Goal: Information Seeking & Learning: Understand process/instructions

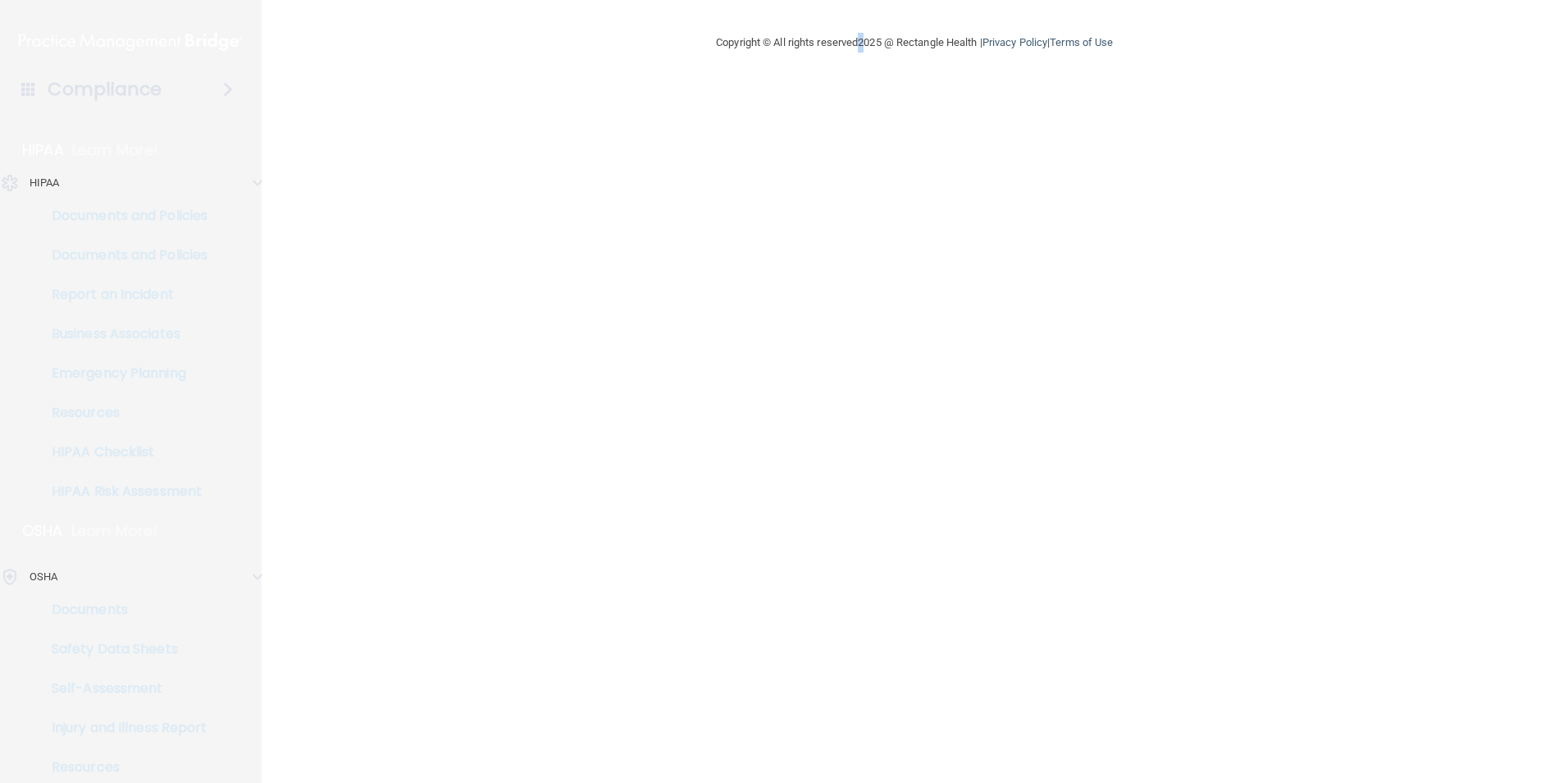
click at [862, 415] on main "Copyright © All rights reserved 2025 @ Rectangle Health | Privacy Policy | Term…" at bounding box center [914, 391] width 1306 height 783
click at [224, 103] on div "Compliance" at bounding box center [130, 89] width 263 height 36
click at [224, 91] on span at bounding box center [228, 89] width 10 height 20
click at [253, 579] on span at bounding box center [258, 576] width 10 height 20
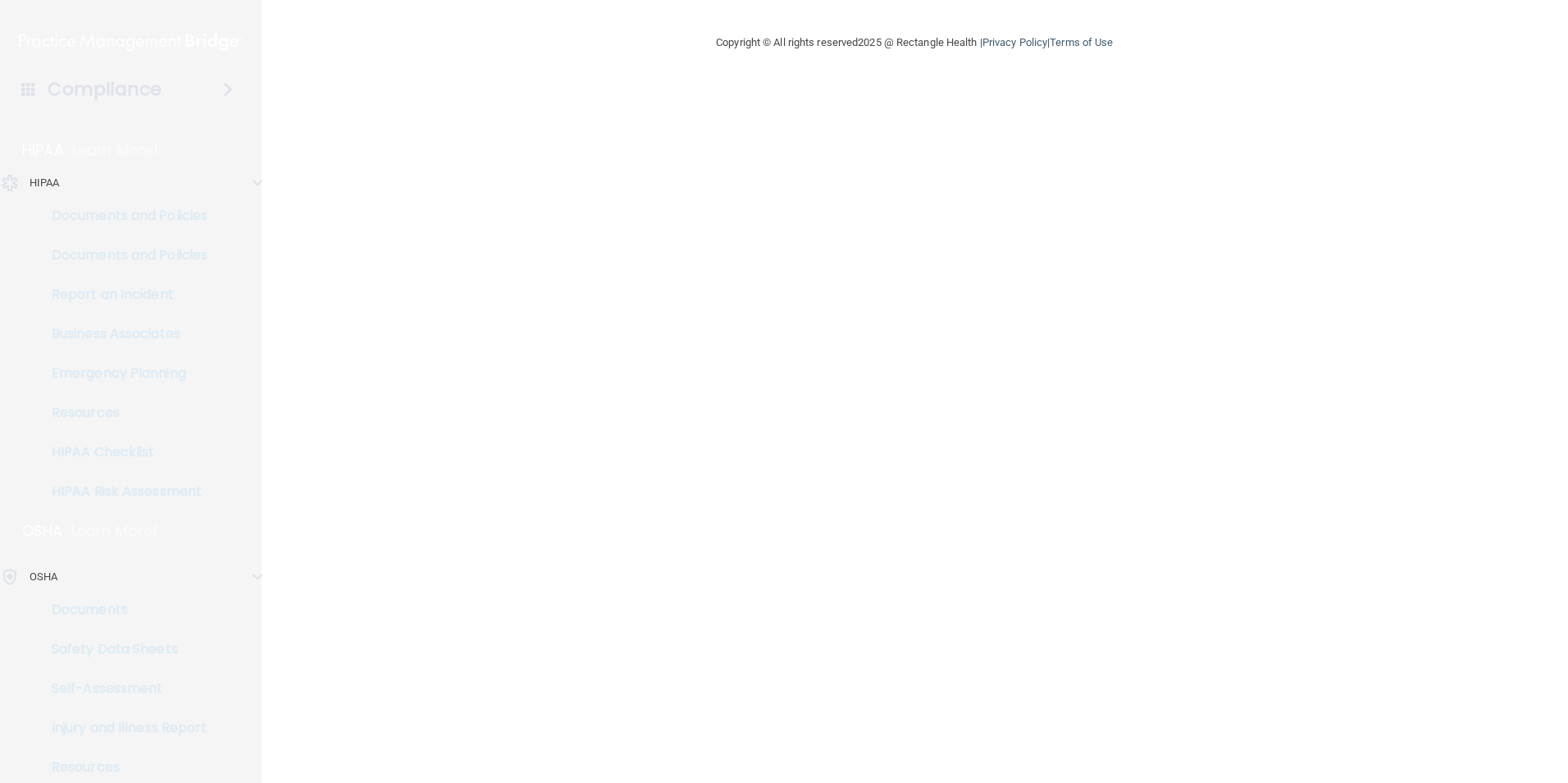
click at [254, 576] on span at bounding box center [258, 576] width 10 height 20
click at [256, 179] on span at bounding box center [258, 183] width 10 height 20
click at [155, 210] on p "Documents and Policies" at bounding box center [123, 216] width 224 height 16
drag, startPoint x: 256, startPoint y: 215, endPoint x: 191, endPoint y: 192, distance: 68.9
click at [191, 192] on div "HIPAA" at bounding box center [106, 183] width 239 height 20
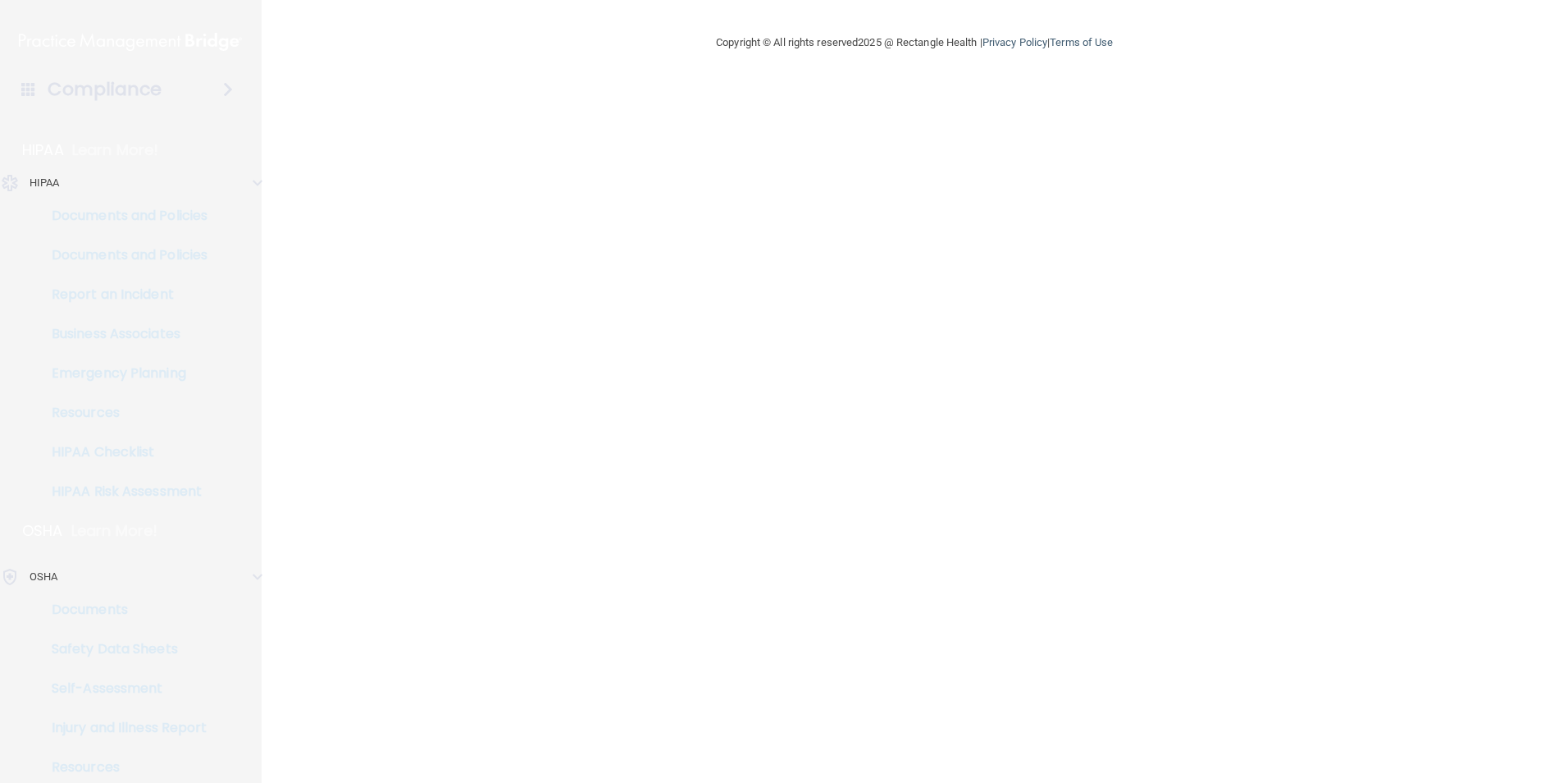
click at [174, 85] on div "Compliance" at bounding box center [130, 89] width 263 height 36
click at [223, 86] on span at bounding box center [228, 89] width 10 height 20
drag, startPoint x: 196, startPoint y: 94, endPoint x: 258, endPoint y: 444, distance: 355.4
click at [258, 444] on li "HIPAA Checklist" at bounding box center [131, 451] width 296 height 33
